Goal: Transaction & Acquisition: Purchase product/service

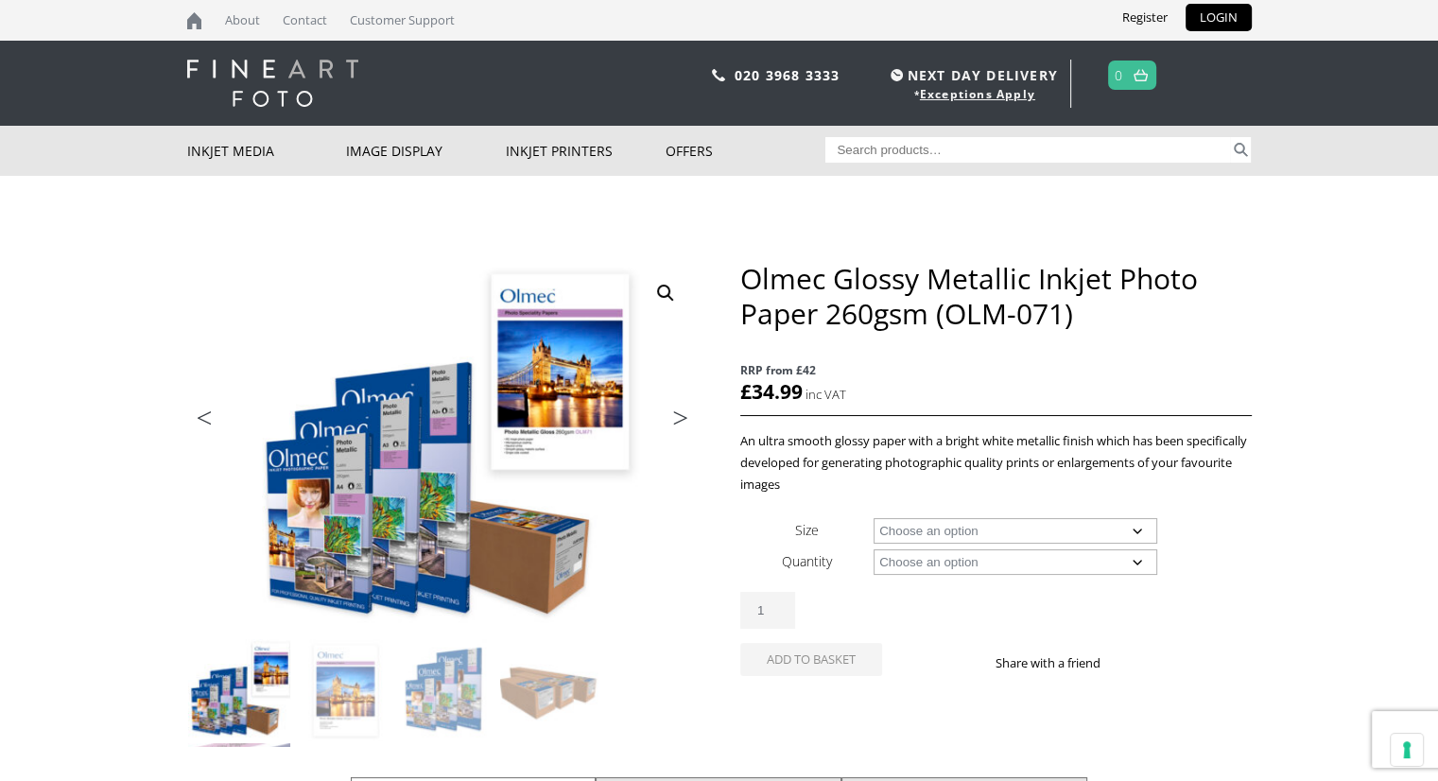
click at [1024, 511] on div "Olmec Glossy Metallic Inkjet Photo Paper 260gsm (OLM-071) RRP from £42 £ 34.99 …" at bounding box center [995, 490] width 510 height 459
click at [1013, 534] on select "Choose an option A4 Sheet A3 Sheet A3+ Sheet A2 Sheet 17" Wide Roll 24" Wide Ro…" at bounding box center [1015, 531] width 284 height 26
click at [873, 518] on select "Choose an option A4 Sheet A3 Sheet A3+ Sheet A2 Sheet 17" Wide Roll 24" Wide Ro…" at bounding box center [1015, 531] width 284 height 26
select select "a4-sheet"
click at [1002, 557] on select "Choose an option 50 Sheets" at bounding box center [1015, 562] width 284 height 26
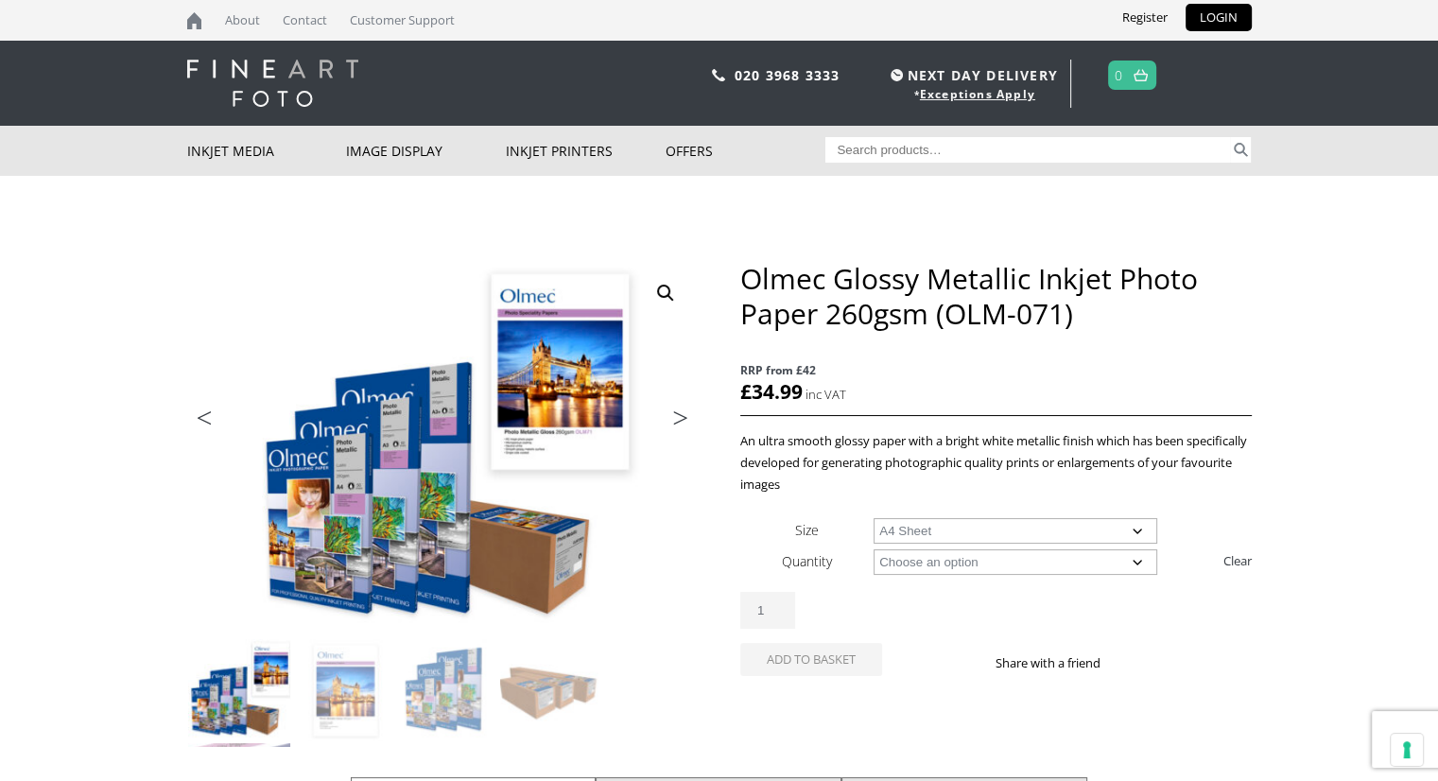
click at [873, 549] on select "Choose an option 50 Sheets" at bounding box center [1015, 562] width 284 height 26
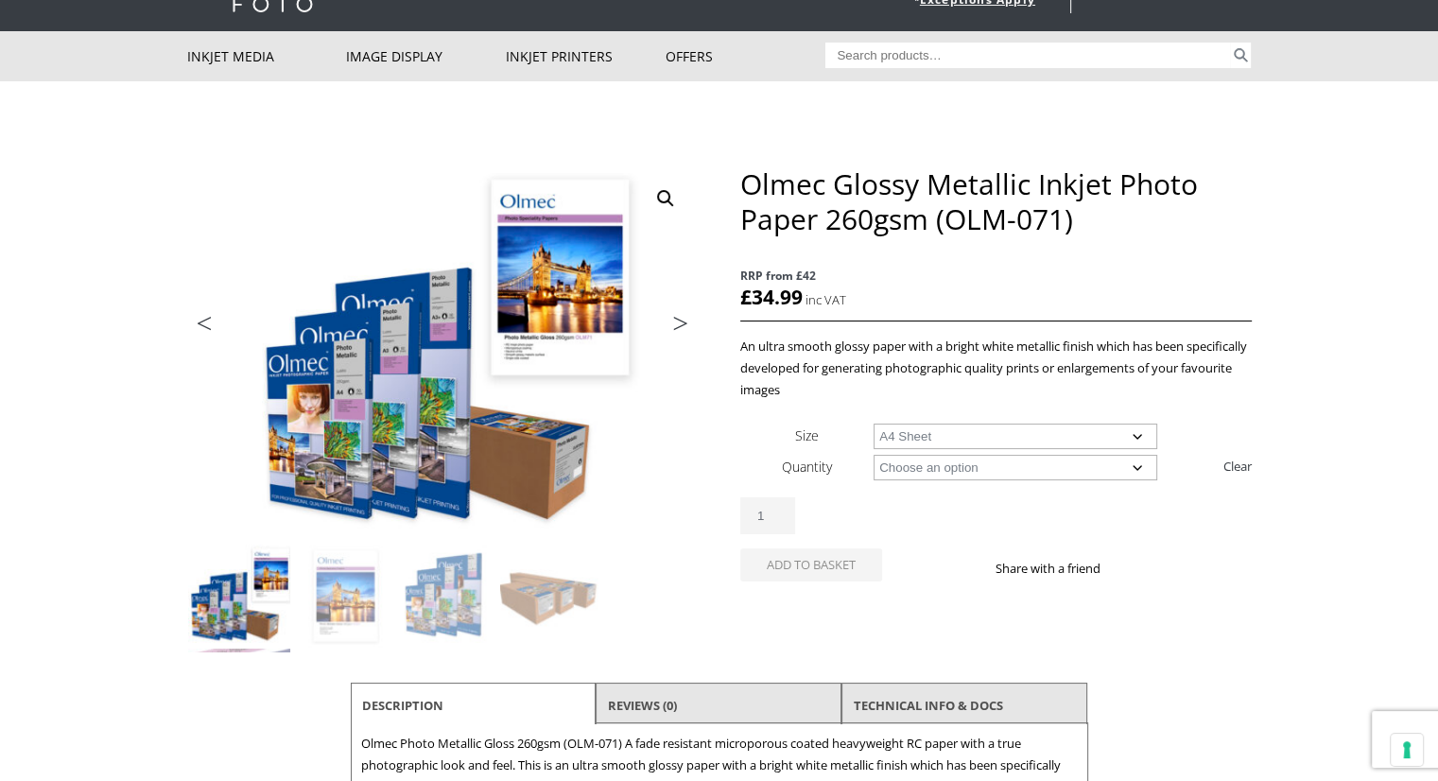
click at [976, 477] on select "Choose an option 50 Sheets" at bounding box center [1015, 468] width 284 height 26
select select "50-sheets"
click at [873, 455] on select "Choose an option 50 Sheets" at bounding box center [1015, 468] width 284 height 26
select select "a4-sheet"
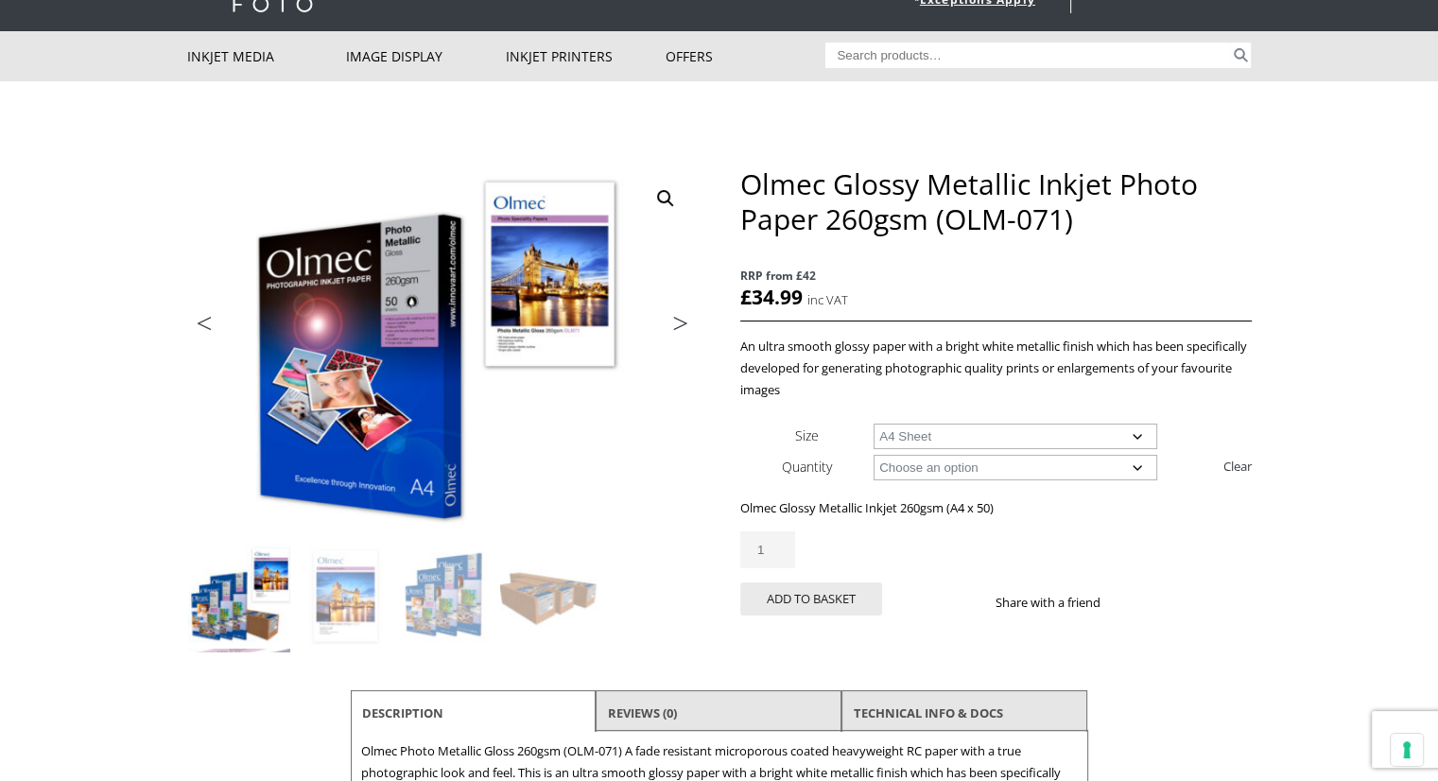
click at [1062, 349] on p "An ultra smooth glossy paper with a bright white metallic finish which has been…" at bounding box center [995, 368] width 510 height 65
click at [386, 331] on ul "Previous Next" at bounding box center [442, 325] width 510 height 27
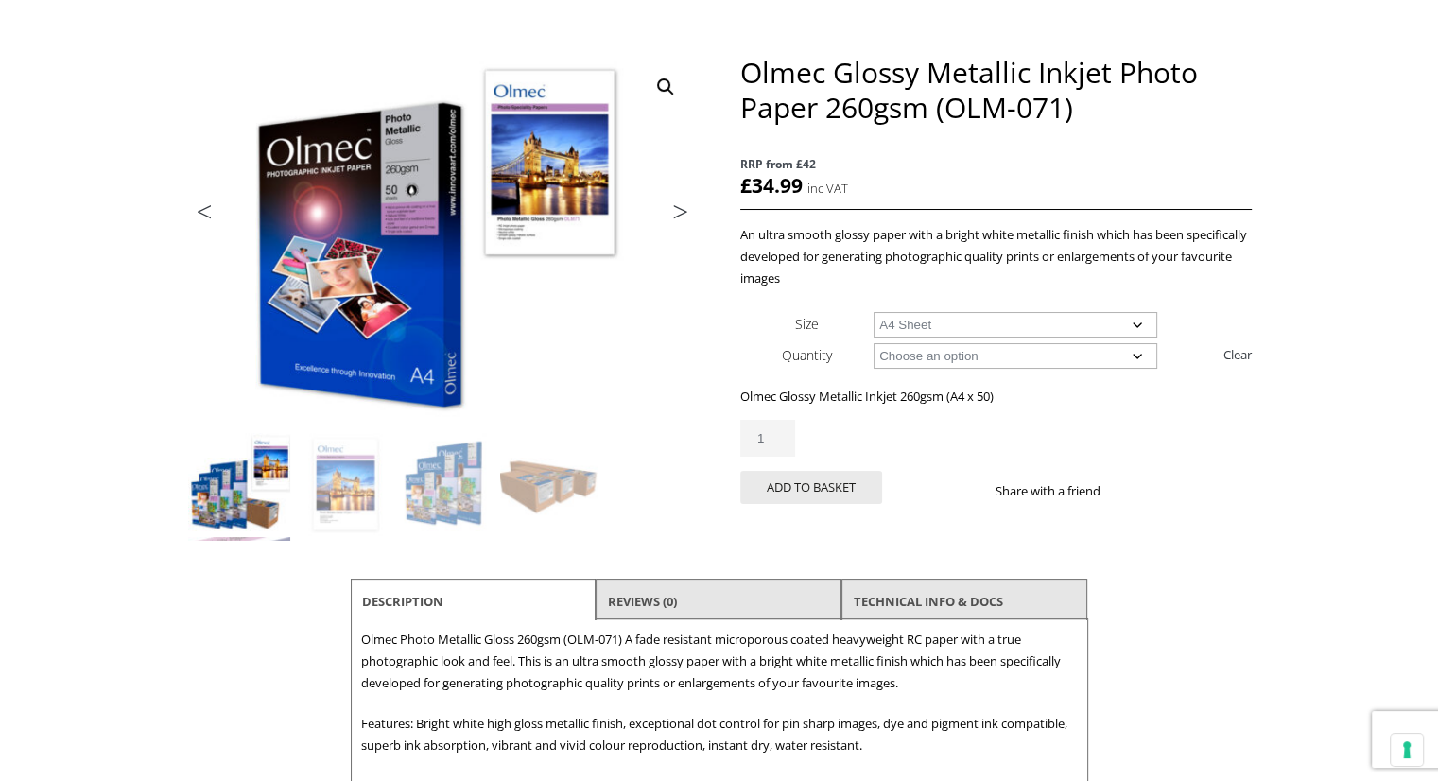
scroll to position [378, 0]
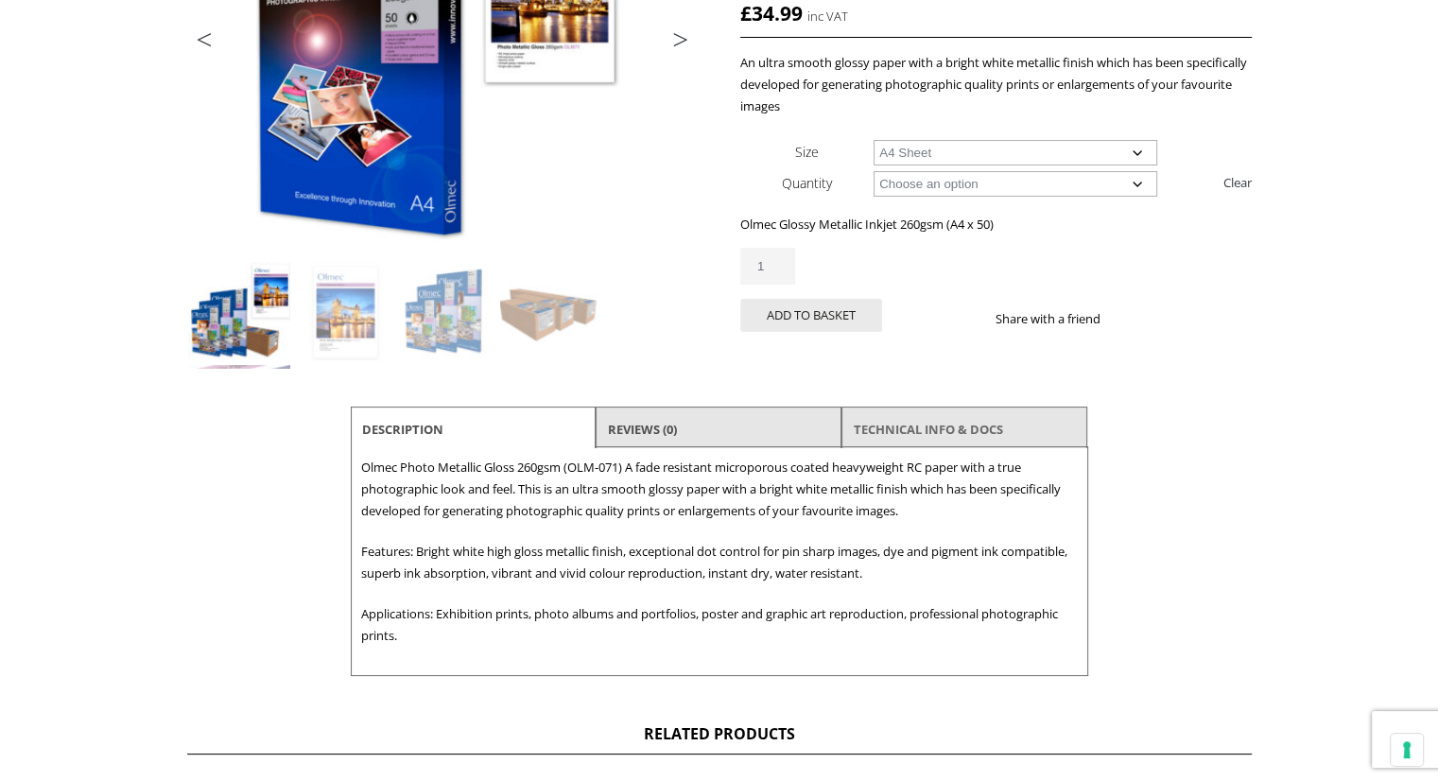
click at [927, 435] on link "TECHNICAL INFO & DOCS" at bounding box center [928, 429] width 149 height 34
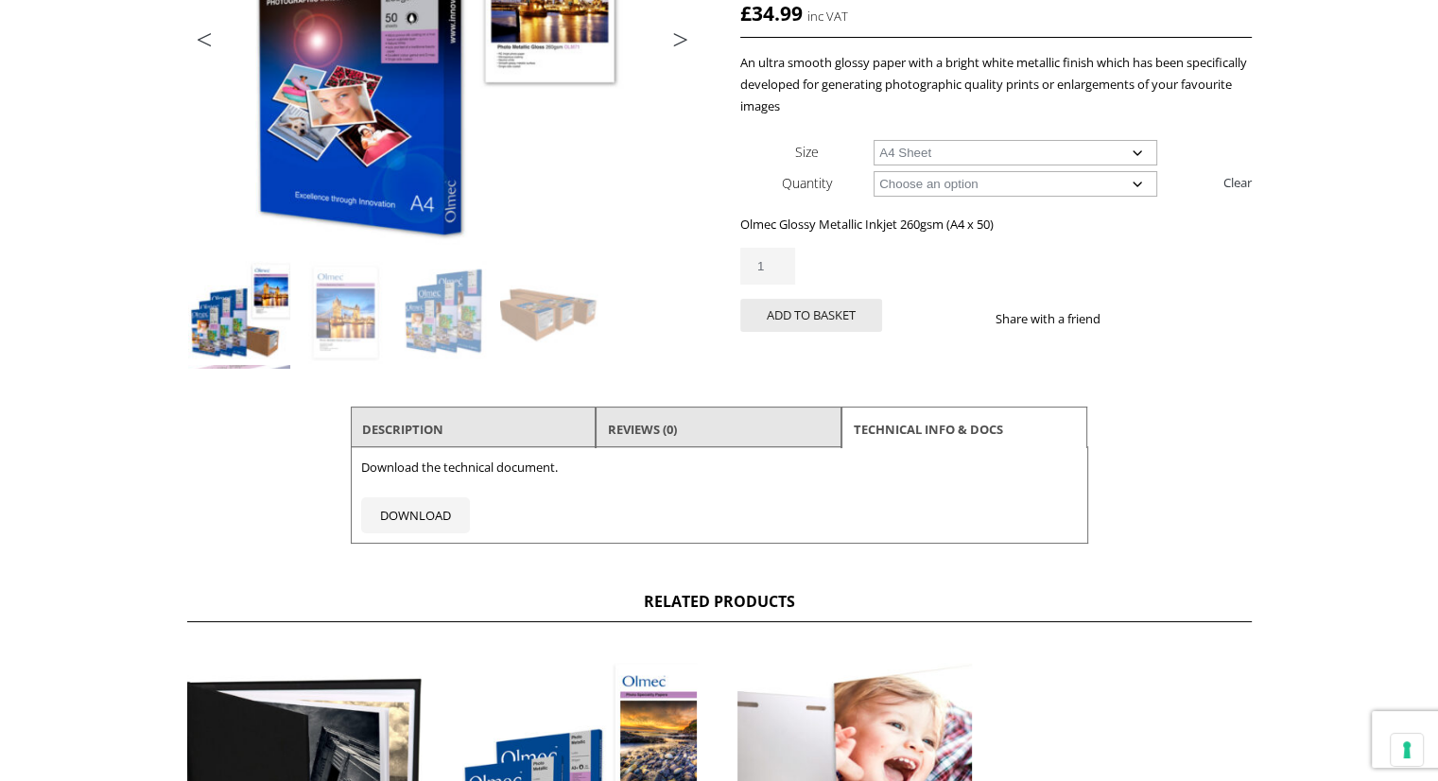
click at [501, 435] on li "Description" at bounding box center [474, 428] width 246 height 45
click at [506, 424] on li "Description" at bounding box center [474, 428] width 246 height 45
click at [431, 424] on link "Description" at bounding box center [402, 429] width 81 height 34
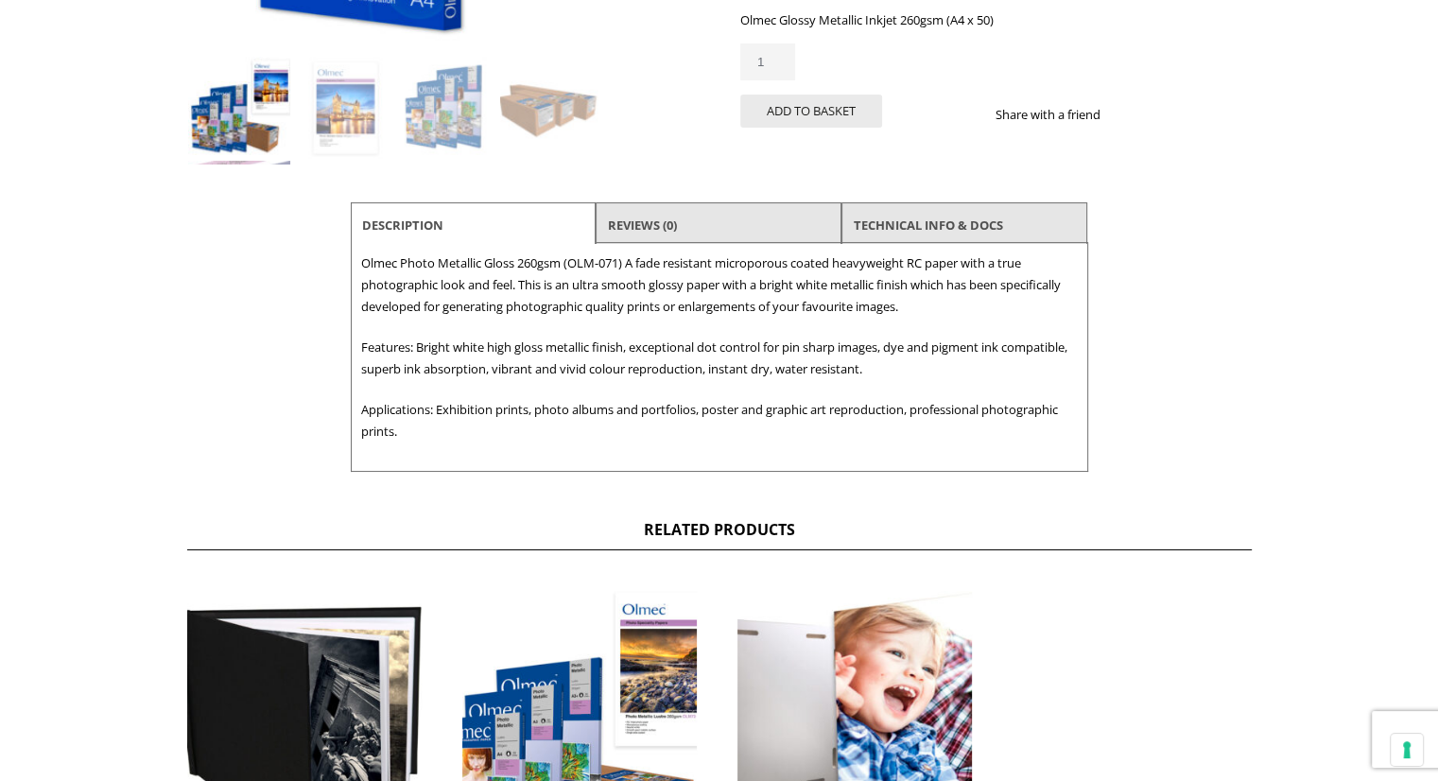
scroll to position [189, 0]
